Goal: Task Accomplishment & Management: Manage account settings

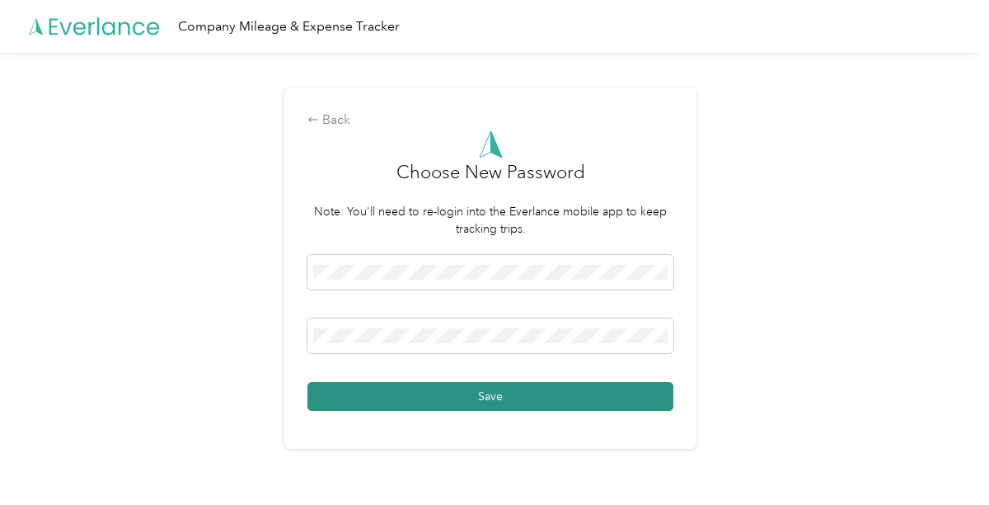
click at [495, 392] on button "Save" at bounding box center [491, 396] width 366 height 29
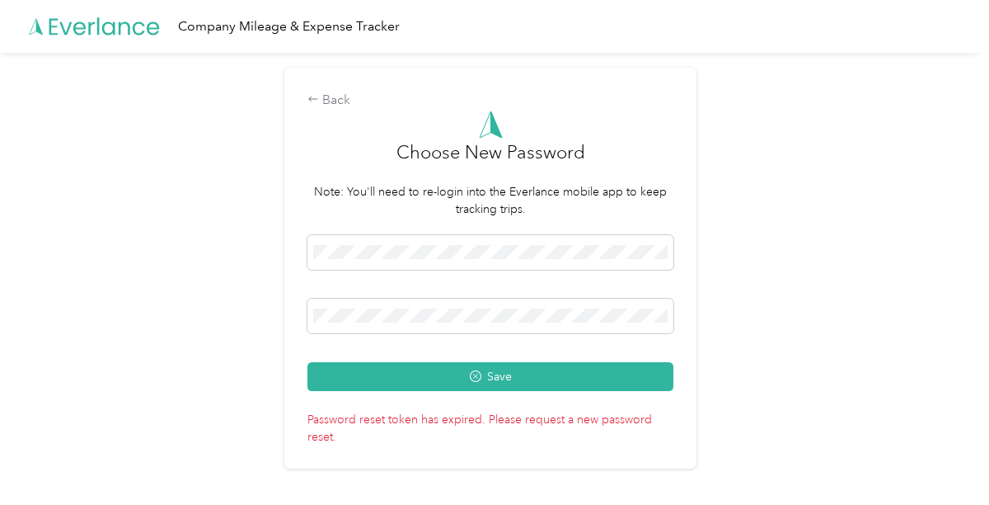
click at [330, 369] on button "Save" at bounding box center [491, 376] width 366 height 29
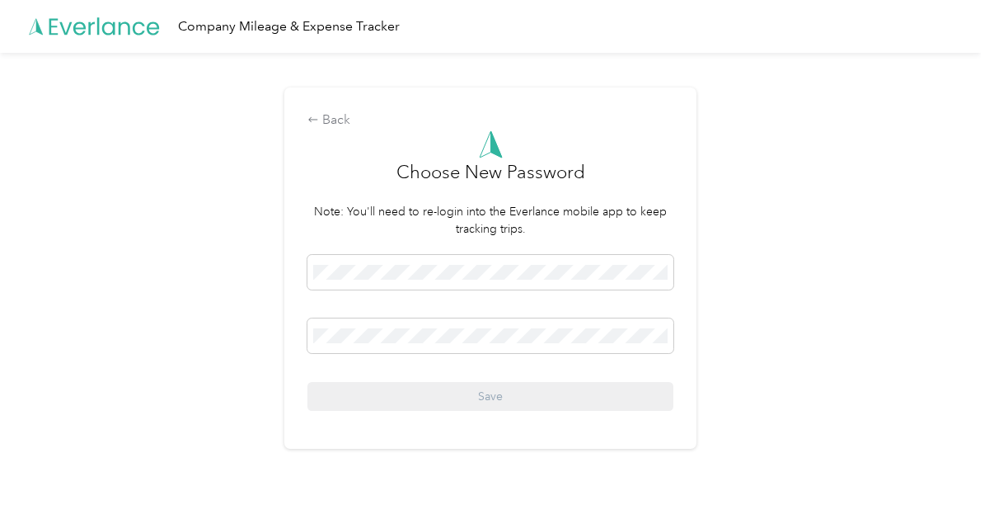
click at [247, 348] on div "Back Choose New Password Note: You'll need to re-login into the Everlance mobil…" at bounding box center [490, 275] width 981 height 444
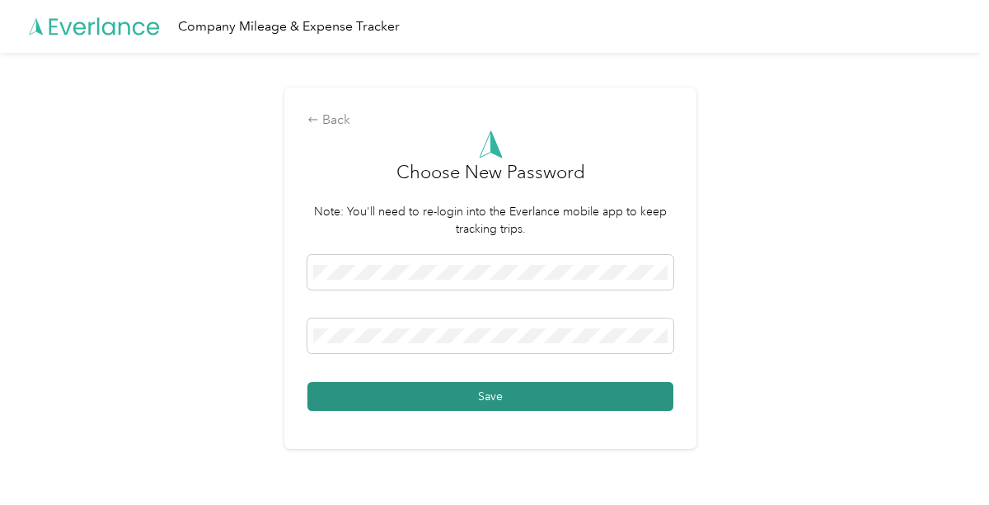
click at [331, 389] on button "Save" at bounding box center [491, 396] width 366 height 29
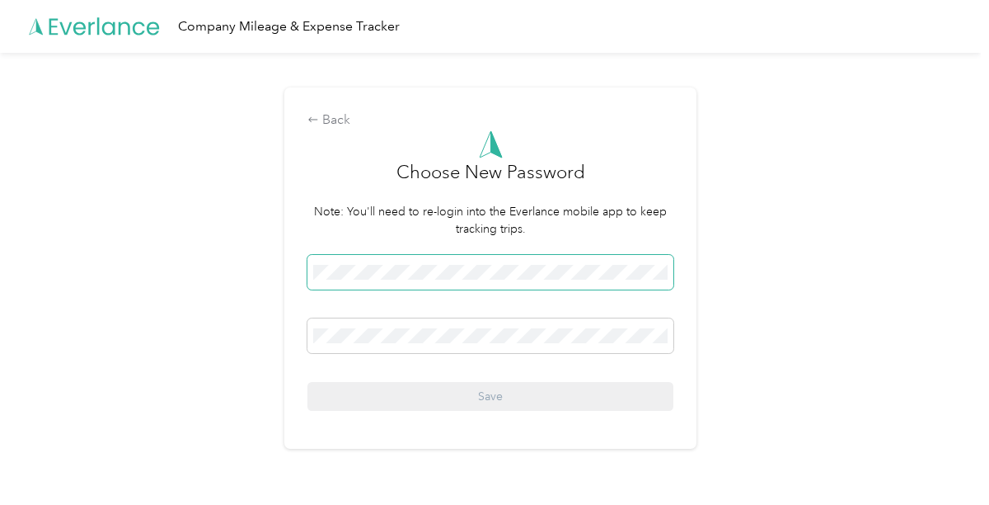
click at [317, 269] on span at bounding box center [491, 272] width 366 height 35
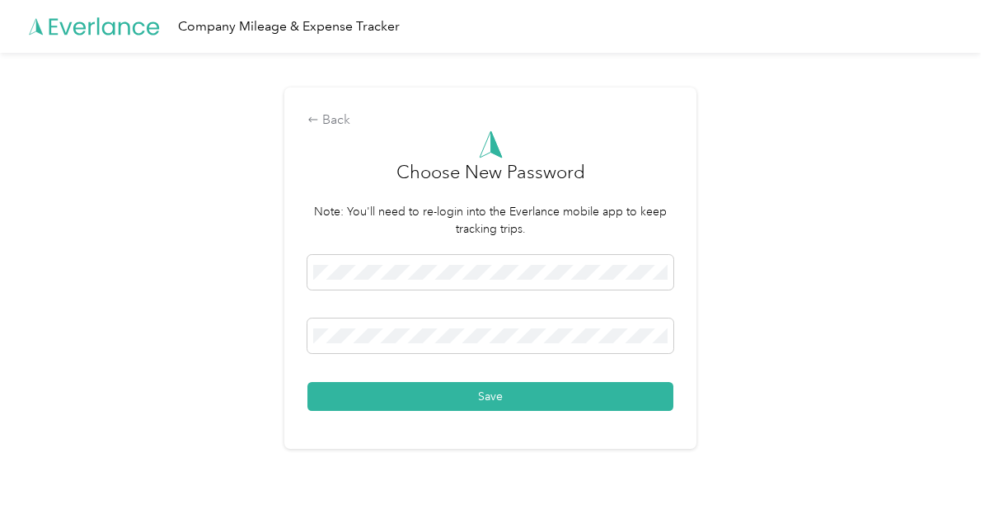
drag, startPoint x: 336, startPoint y: 387, endPoint x: 323, endPoint y: 392, distance: 14.4
click at [336, 387] on button "Save" at bounding box center [491, 396] width 366 height 29
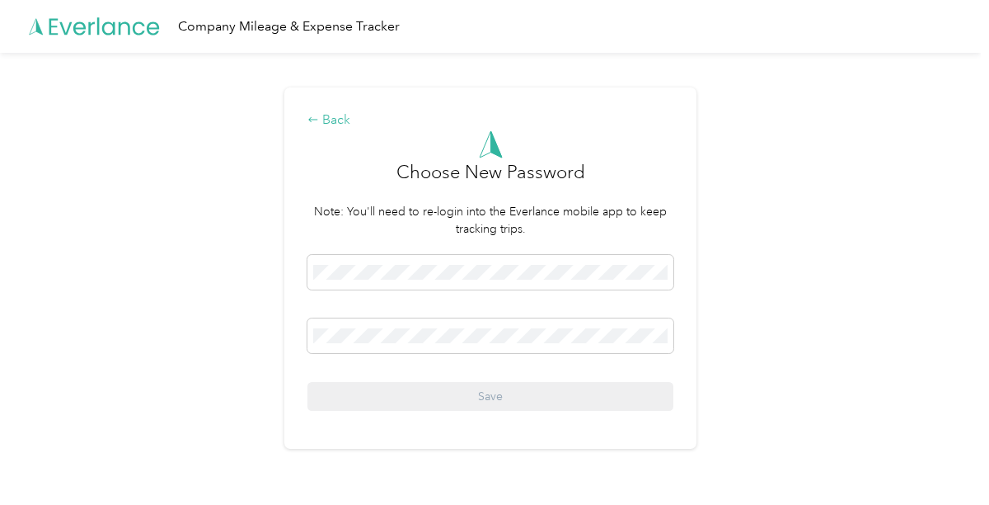
click at [345, 125] on div "Back" at bounding box center [491, 120] width 366 height 20
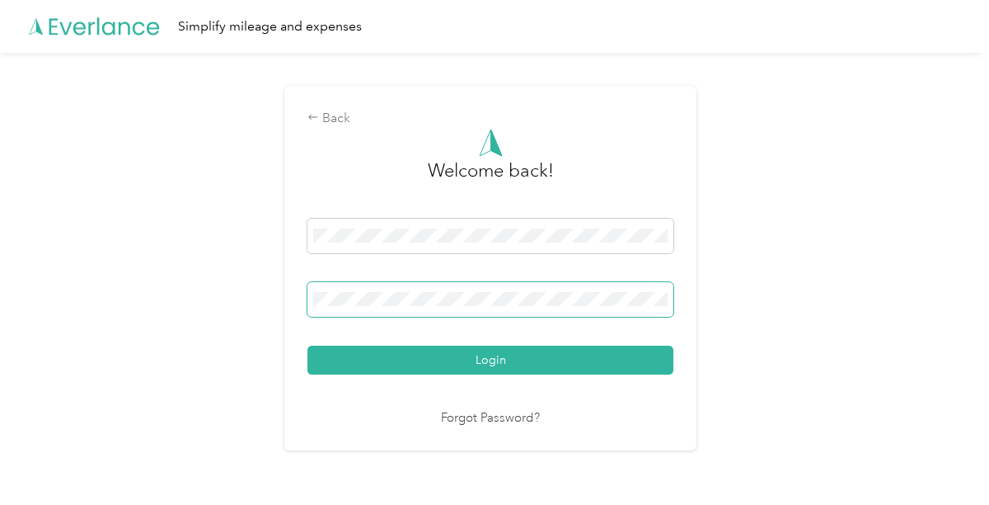
click at [651, 288] on span at bounding box center [491, 299] width 366 height 35
click at [491, 358] on button "Login" at bounding box center [491, 359] width 366 height 29
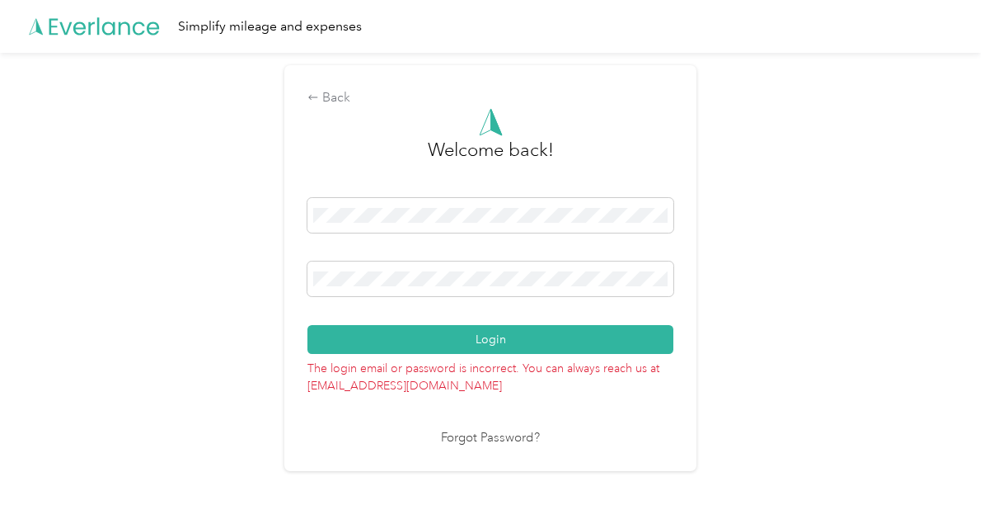
click at [512, 432] on link "Forgot Password?" at bounding box center [490, 438] width 99 height 19
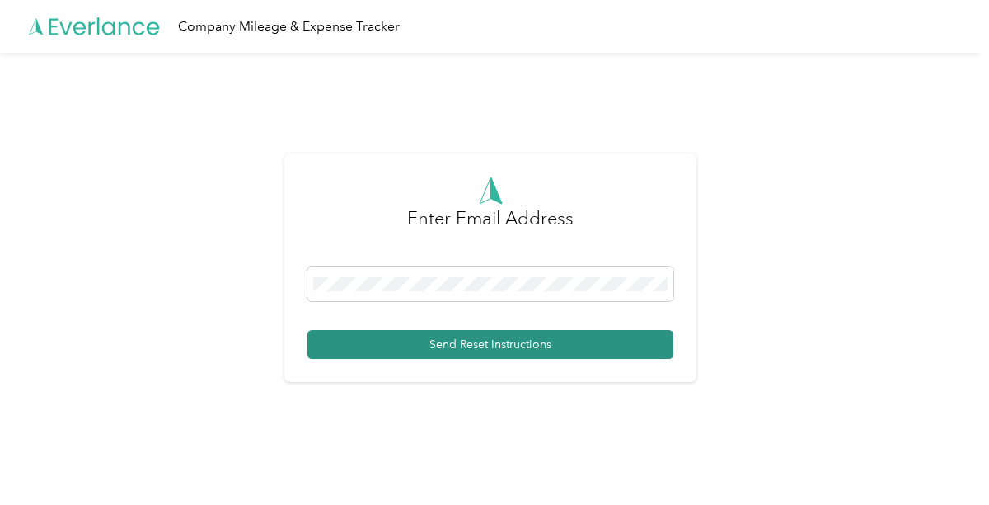
click at [471, 341] on button "Send Reset Instructions" at bounding box center [491, 344] width 366 height 29
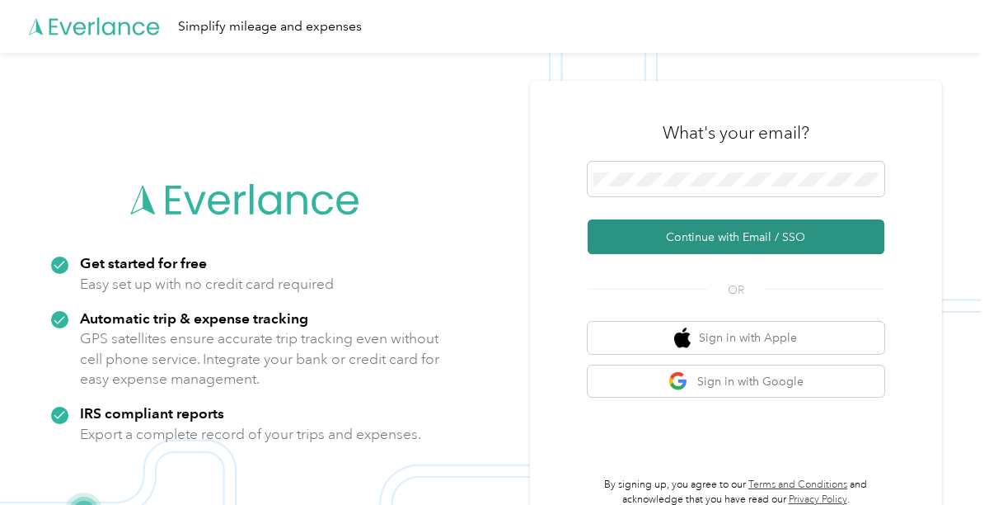
drag, startPoint x: 734, startPoint y: 237, endPoint x: 719, endPoint y: 234, distance: 15.0
click at [734, 236] on button "Continue with Email / SSO" at bounding box center [736, 236] width 297 height 35
